Goal: Find contact information: Find contact information

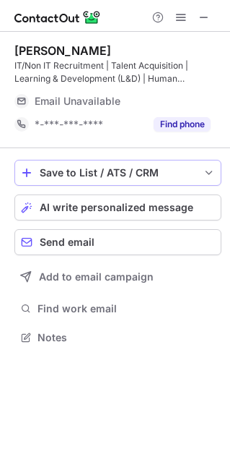
scroll to position [326, 230]
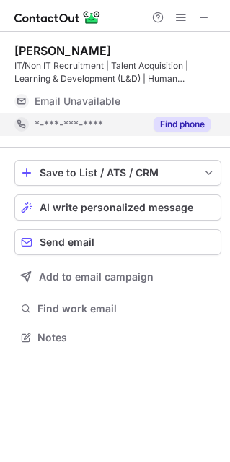
click at [186, 124] on button "Find phone" at bounding box center [182, 124] width 57 height 14
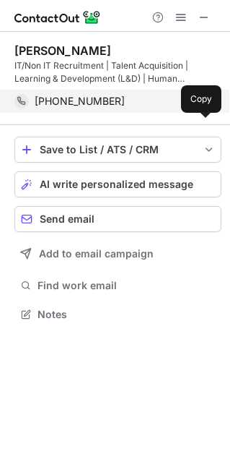
click at [201, 127] on div "Yashi Jain IT/Non IT Recruitment | Talent Acquisition | Learning & Development …" at bounding box center [115, 184] width 230 height 304
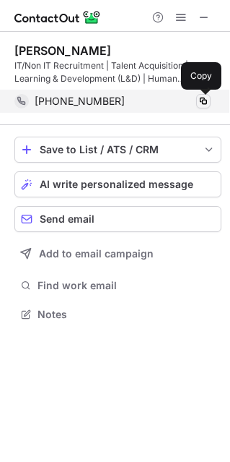
click at [203, 101] on span at bounding box center [204, 101] width 12 height 12
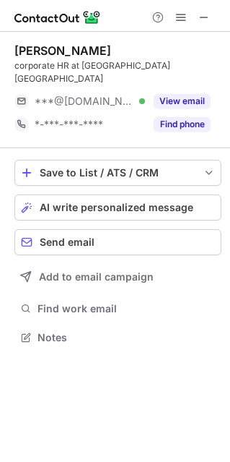
scroll to position [7, 7]
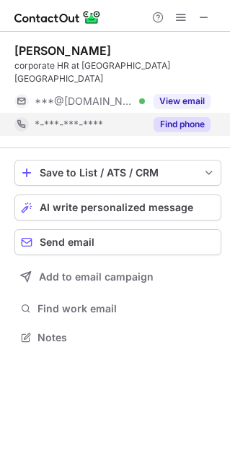
click at [183, 113] on div "Find phone" at bounding box center [178, 124] width 66 height 23
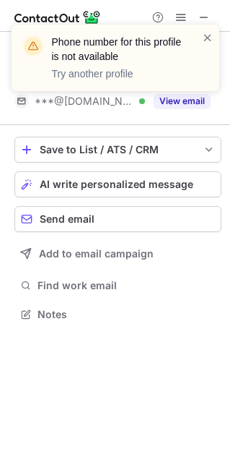
scroll to position [290, 230]
click at [207, 36] on span at bounding box center [208, 37] width 12 height 14
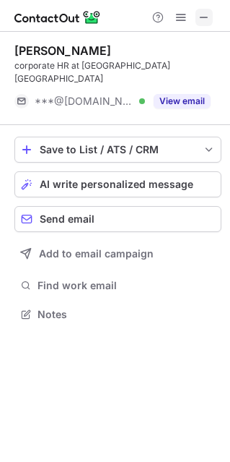
click at [207, 17] on span at bounding box center [205, 18] width 12 height 12
